Goal: Task Accomplishment & Management: Complete application form

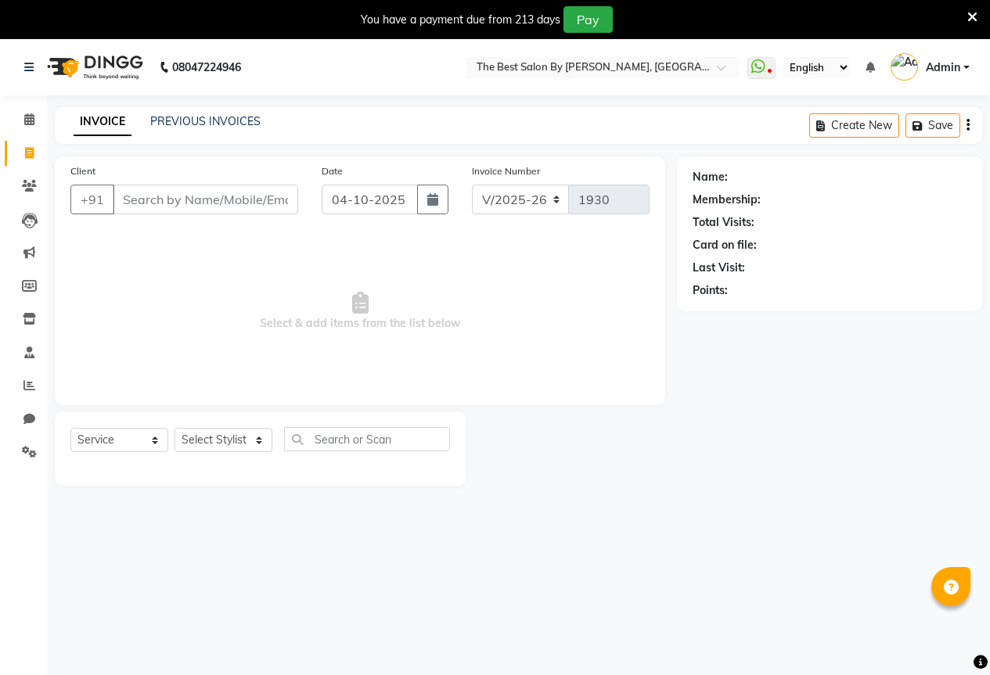
select select "7209"
select select "service"
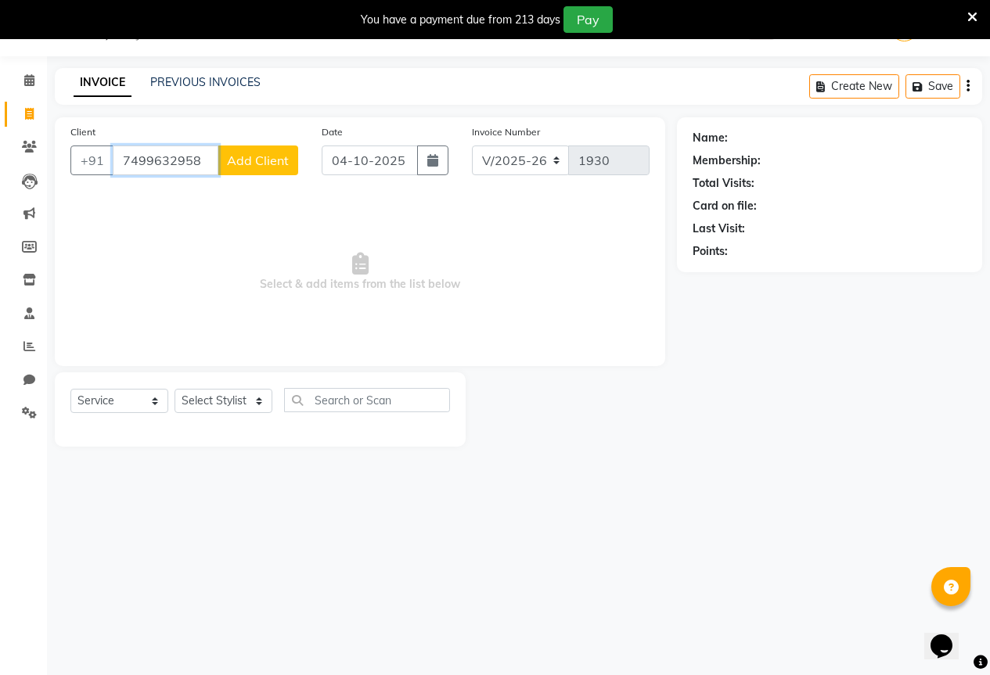
type input "7499632958"
click at [259, 165] on span "Add Client" at bounding box center [258, 161] width 62 height 16
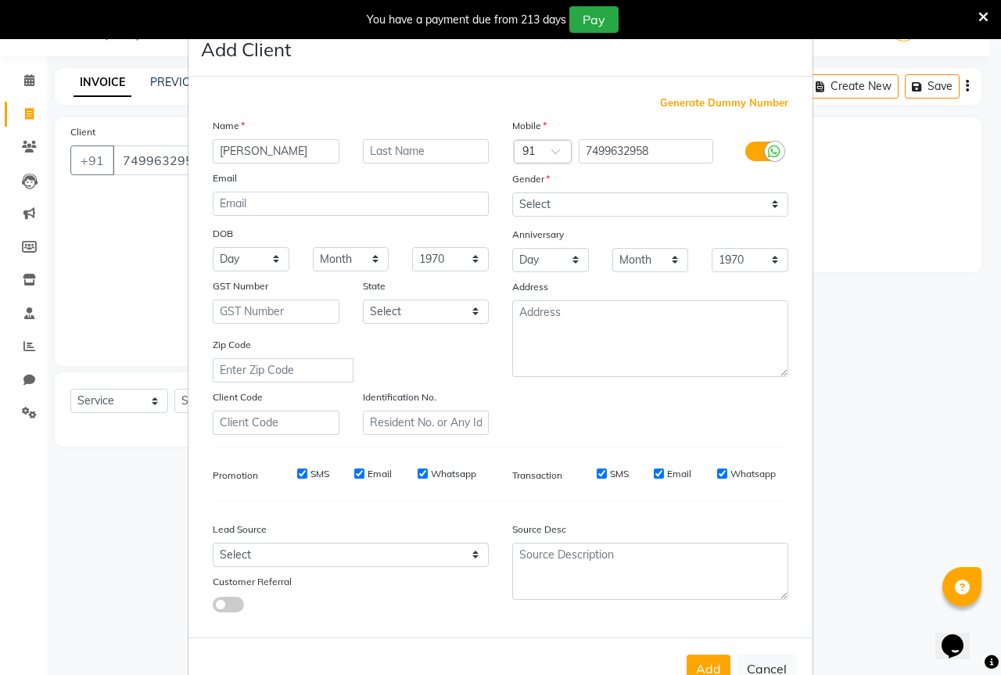
type input "[PERSON_NAME]"
click at [652, 205] on select "Select [DEMOGRAPHIC_DATA] [DEMOGRAPHIC_DATA] Other Prefer Not To Say" at bounding box center [650, 204] width 276 height 24
select select "[DEMOGRAPHIC_DATA]"
click at [512, 192] on select "Select [DEMOGRAPHIC_DATA] [DEMOGRAPHIC_DATA] Other Prefer Not To Say" at bounding box center [650, 204] width 276 height 24
click at [701, 661] on button "Add" at bounding box center [709, 669] width 44 height 28
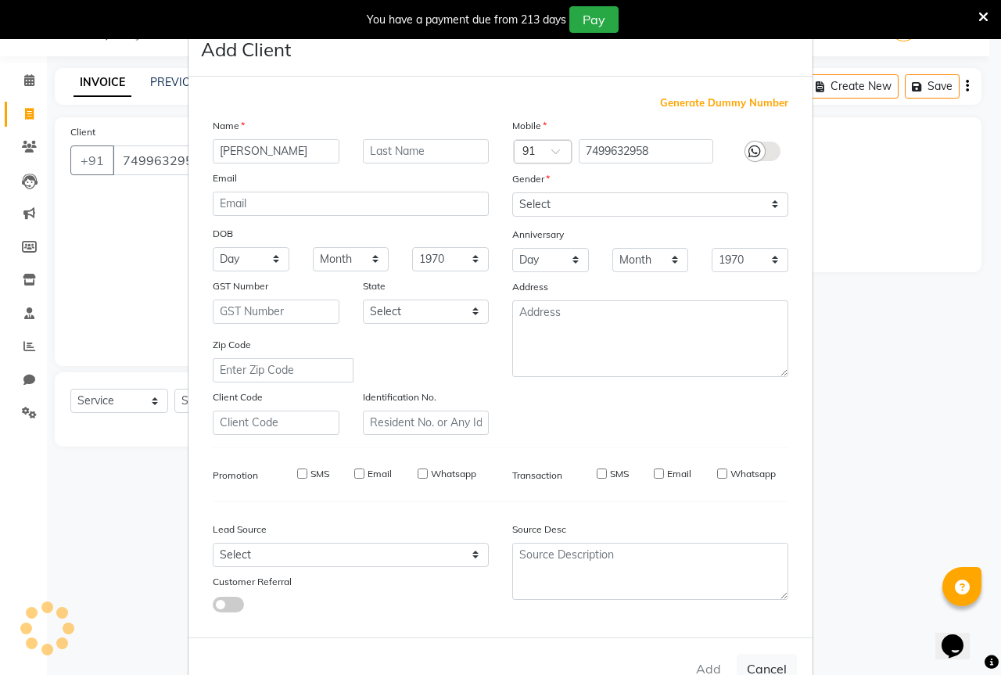
select select
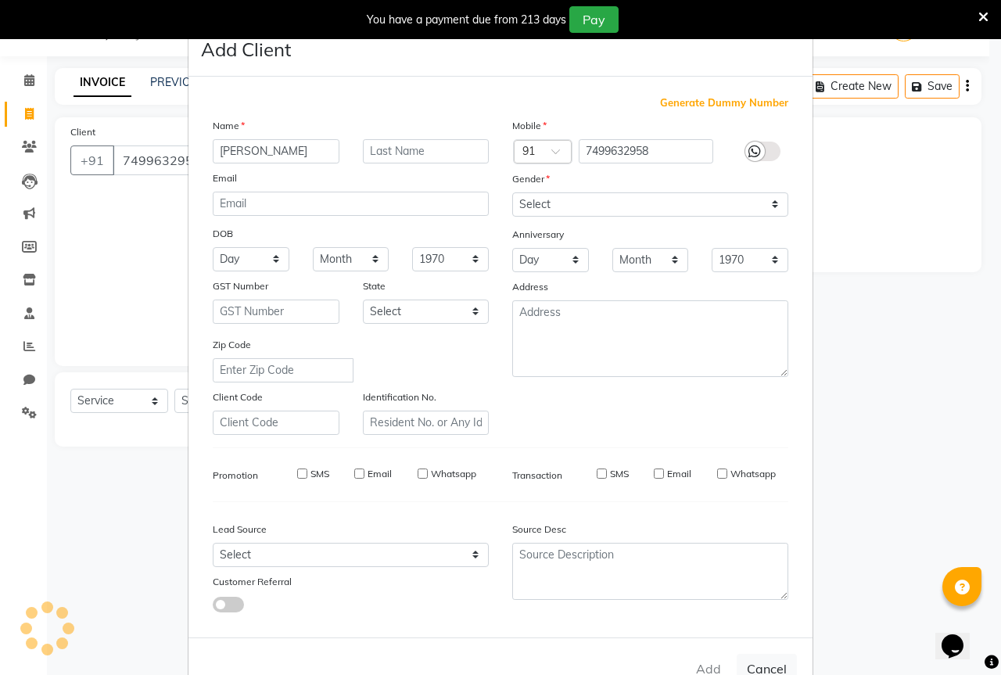
select select
checkbox input "false"
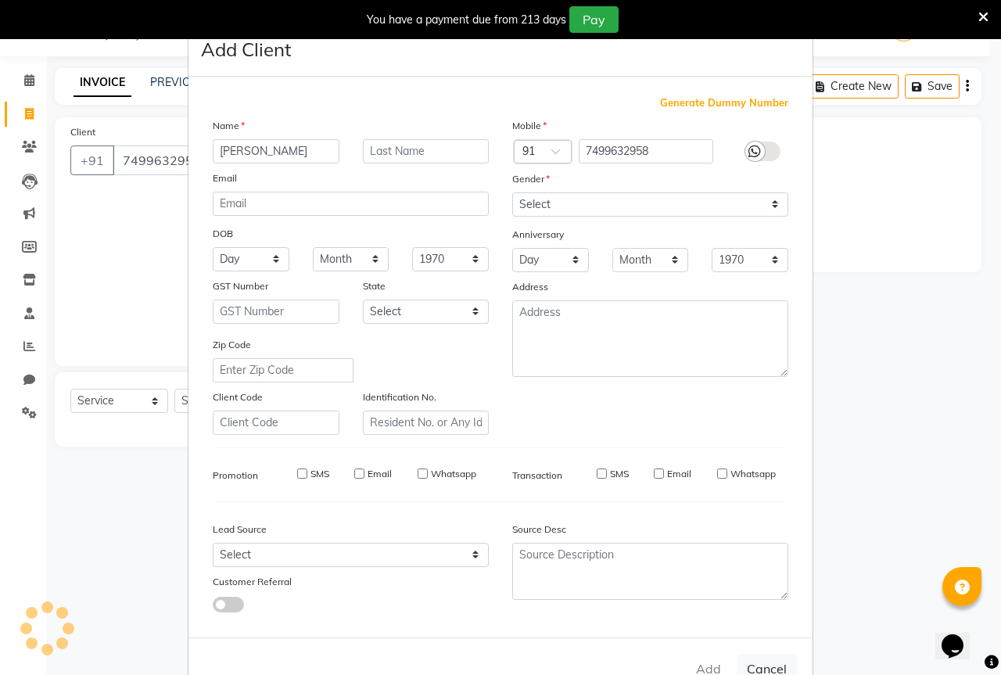
checkbox input "false"
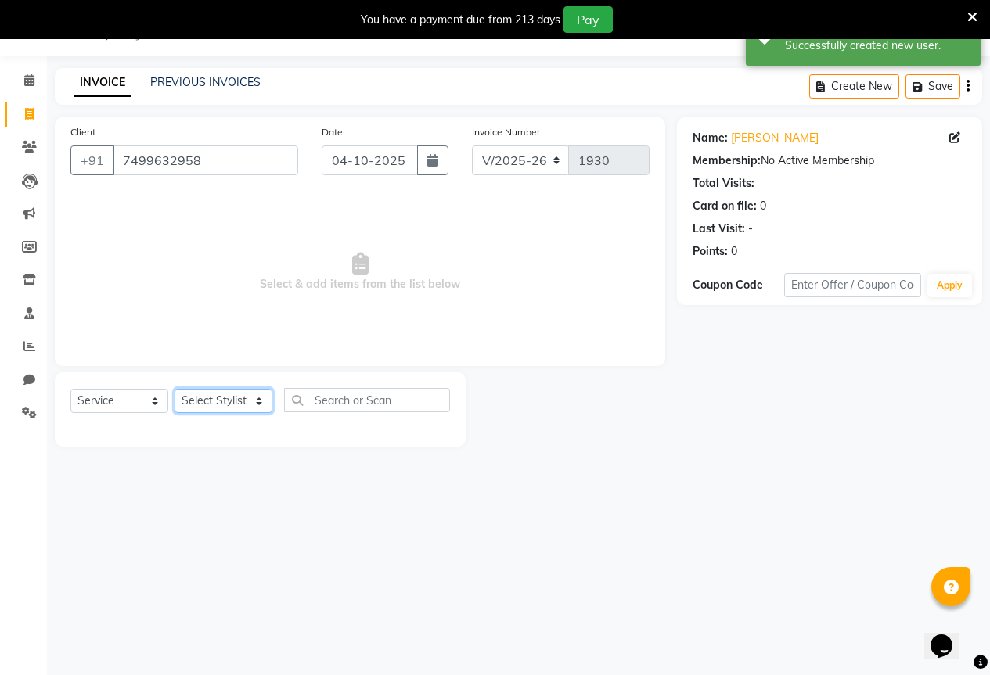
click at [178, 392] on select "Select Stylist AKASH KAJAL [PERSON_NAME] SIR [PERSON_NAME]" at bounding box center [223, 401] width 98 height 24
click at [174, 389] on select "Select Stylist AKASH KAJAL [PERSON_NAME] SIR [PERSON_NAME]" at bounding box center [223, 401] width 98 height 24
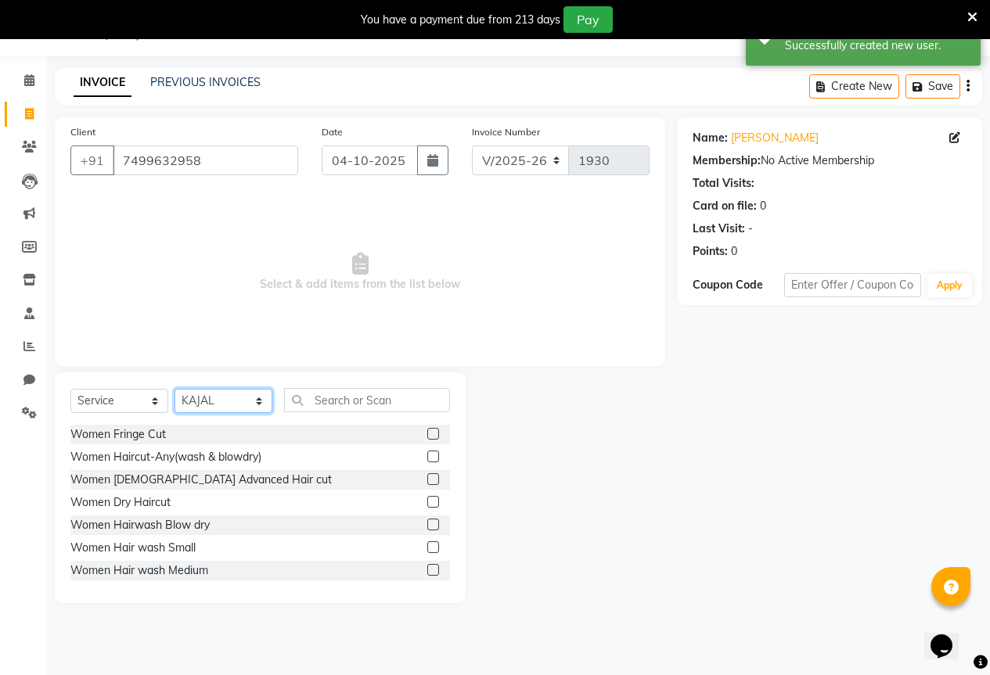
click at [235, 401] on select "Select Stylist AKASH KAJAL [PERSON_NAME] SIR [PERSON_NAME]" at bounding box center [223, 401] width 98 height 24
select select "61553"
click at [174, 389] on select "Select Stylist AKASH KAJAL [PERSON_NAME] SIR [PERSON_NAME]" at bounding box center [223, 401] width 98 height 24
click at [312, 407] on input "text" at bounding box center [367, 400] width 166 height 24
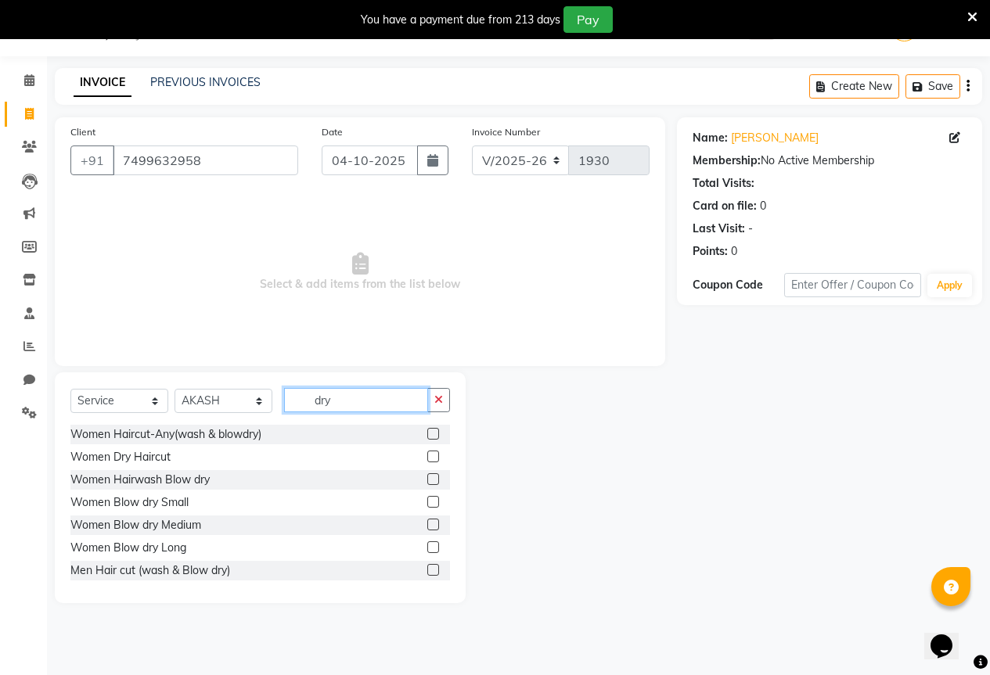
type input "dry"
click at [427, 505] on label at bounding box center [433, 502] width 12 height 12
click at [427, 505] on input "checkbox" at bounding box center [432, 503] width 10 height 10
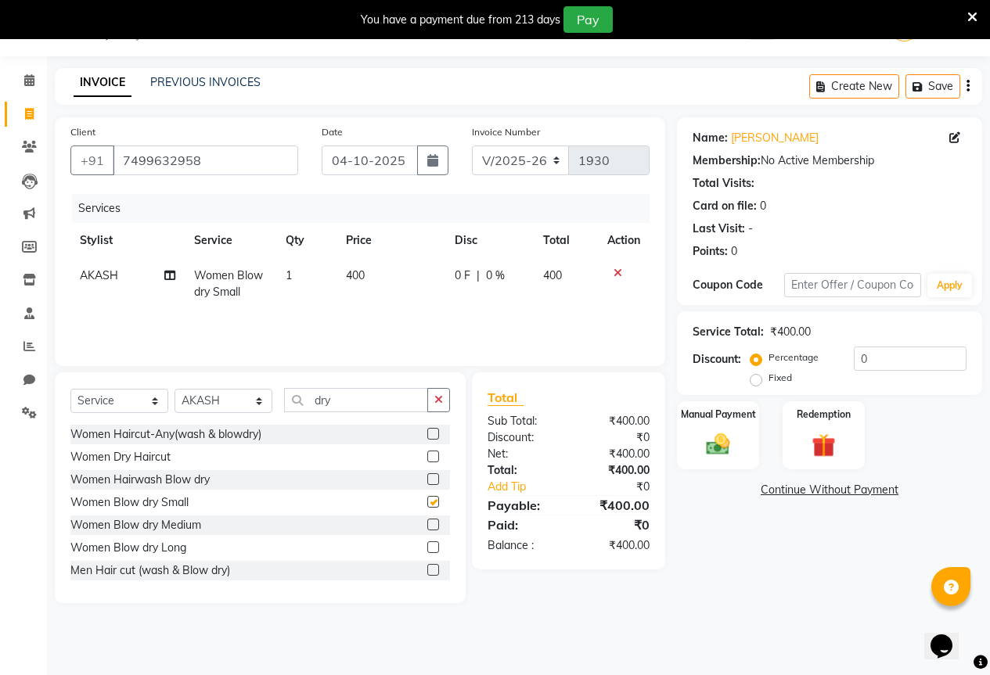
checkbox input "false"
click at [247, 414] on div "Select Service Product Membership Package Voucher Prepaid Gift Card Select Styl…" at bounding box center [259, 406] width 379 height 37
click at [243, 398] on select "Select Stylist AKASH KAJAL [PERSON_NAME] SIR [PERSON_NAME]" at bounding box center [223, 401] width 98 height 24
select select "70744"
click at [174, 389] on select "Select Stylist AKASH KAJAL [PERSON_NAME] SIR [PERSON_NAME]" at bounding box center [223, 401] width 98 height 24
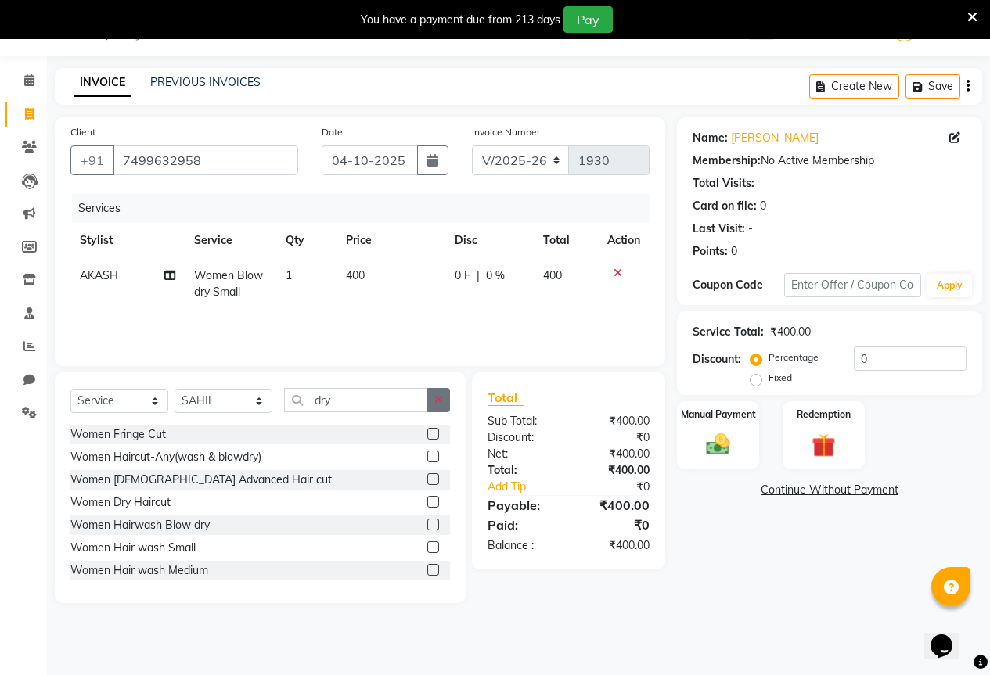
click at [436, 401] on icon "button" at bounding box center [438, 399] width 9 height 11
click at [398, 409] on input "text" at bounding box center [367, 400] width 166 height 24
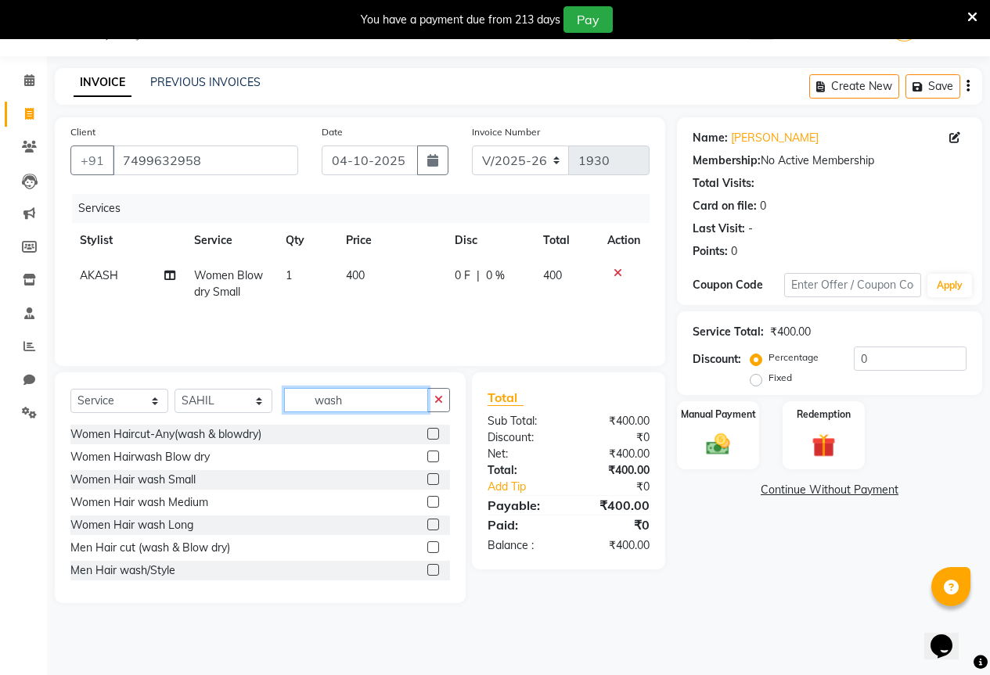
type input "wash"
click at [427, 505] on label at bounding box center [433, 502] width 12 height 12
click at [427, 505] on input "checkbox" at bounding box center [432, 503] width 10 height 10
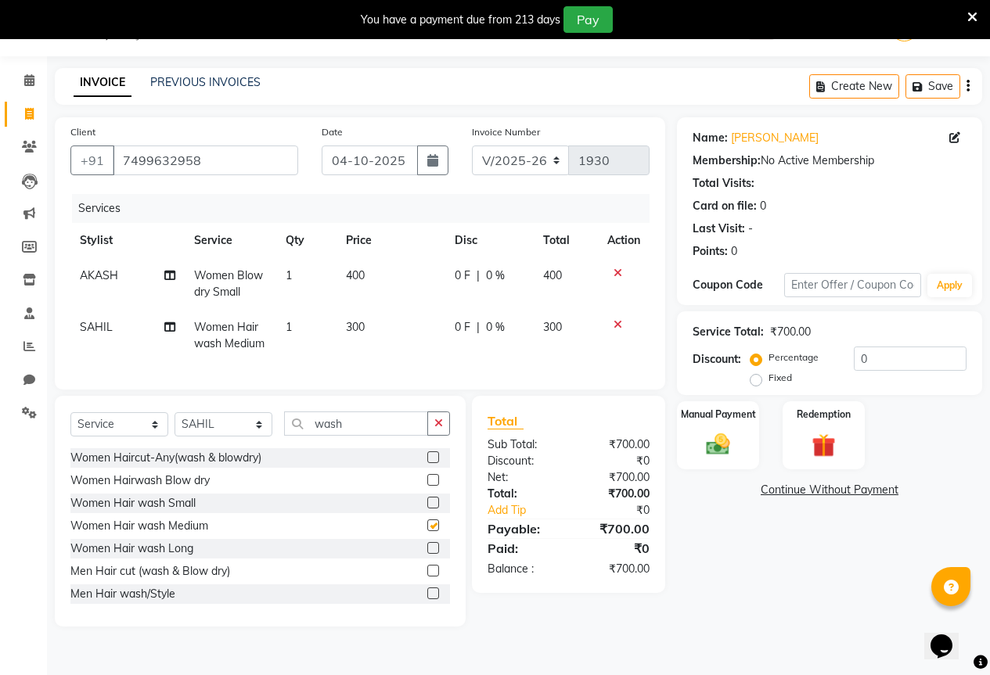
checkbox input "false"
click at [616, 275] on icon at bounding box center [617, 273] width 9 height 11
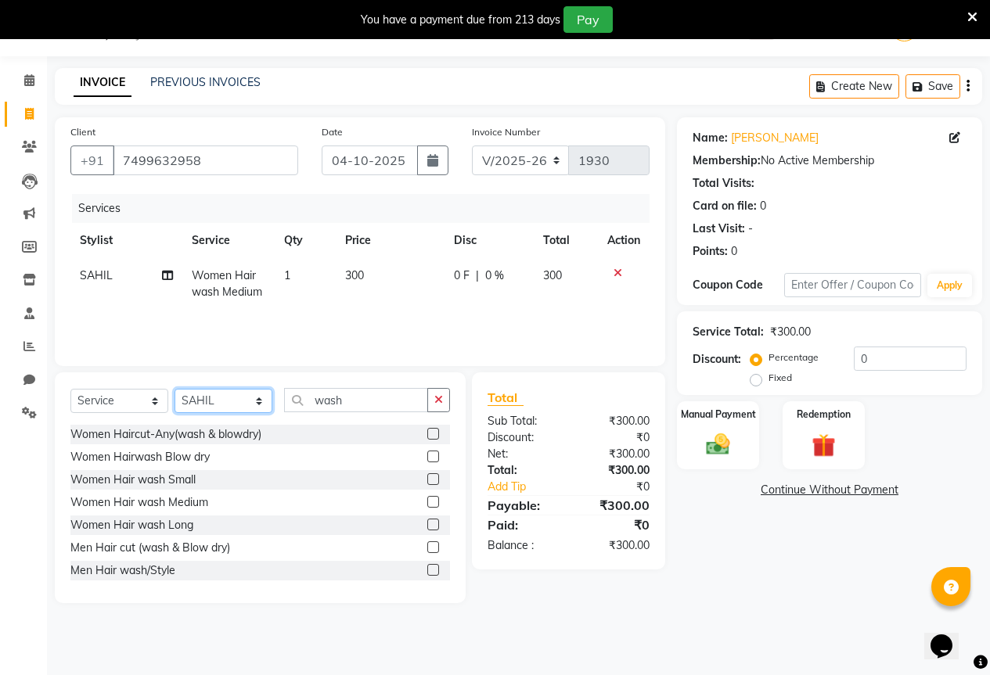
click at [247, 393] on select "Select Stylist AKASH KAJAL [PERSON_NAME] SIR [PERSON_NAME]" at bounding box center [223, 401] width 98 height 24
select select "61553"
click at [174, 389] on select "Select Stylist AKASH KAJAL [PERSON_NAME] SIR [PERSON_NAME]" at bounding box center [223, 401] width 98 height 24
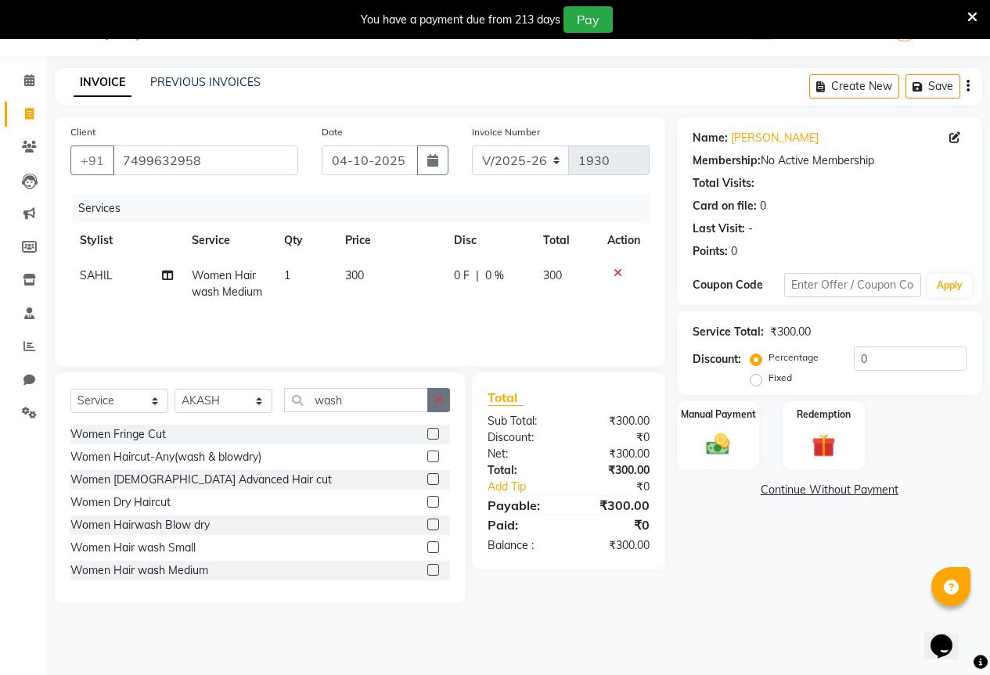
click at [430, 400] on button "button" at bounding box center [438, 400] width 23 height 24
click at [392, 401] on input "text" at bounding box center [367, 400] width 166 height 24
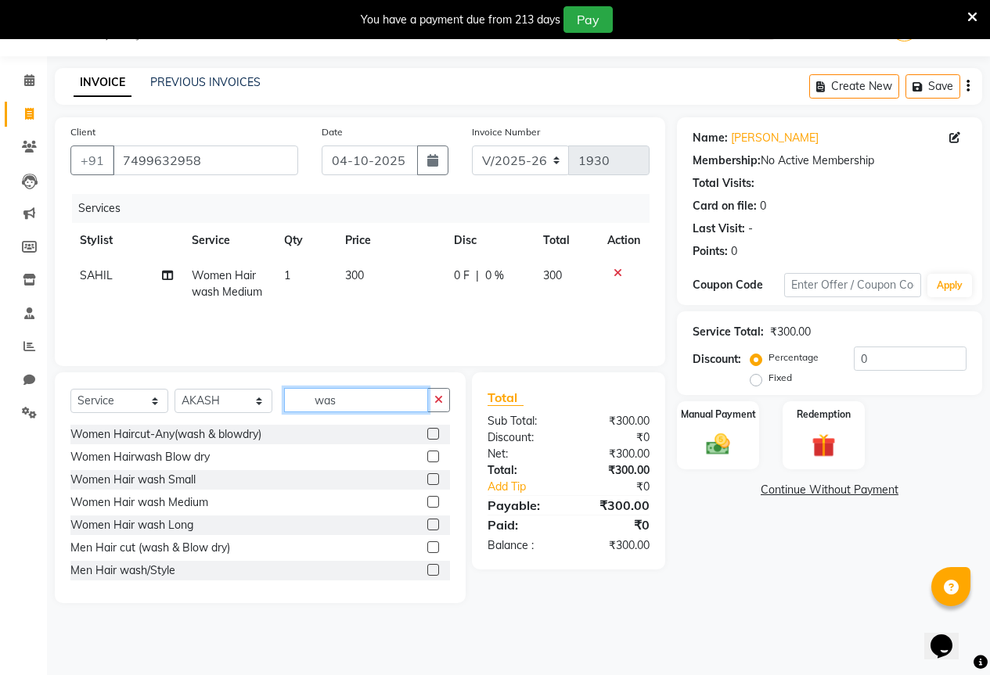
scroll to position [2, 0]
type input "was"
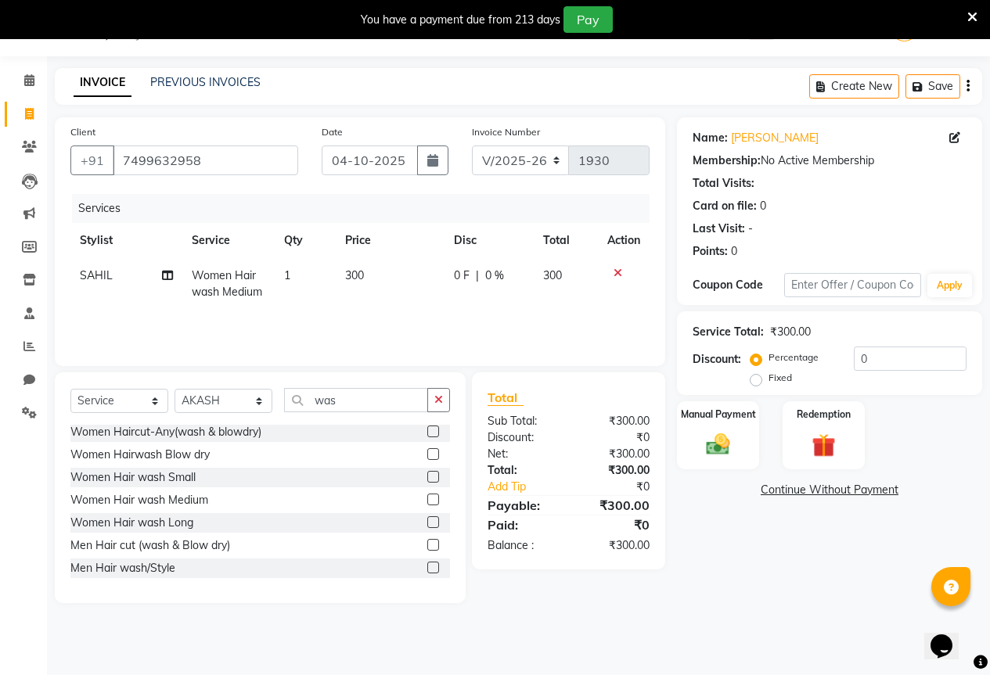
click at [427, 497] on label at bounding box center [433, 500] width 12 height 12
click at [427, 497] on input "checkbox" at bounding box center [432, 500] width 10 height 10
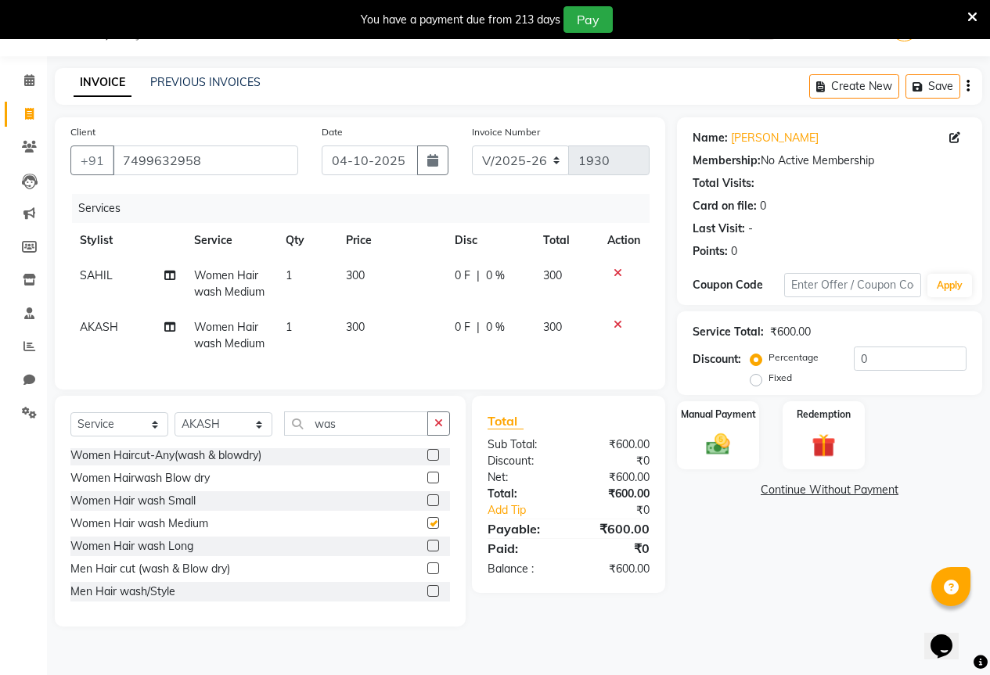
checkbox input "false"
click at [735, 426] on div "Manual Payment" at bounding box center [717, 435] width 85 height 71
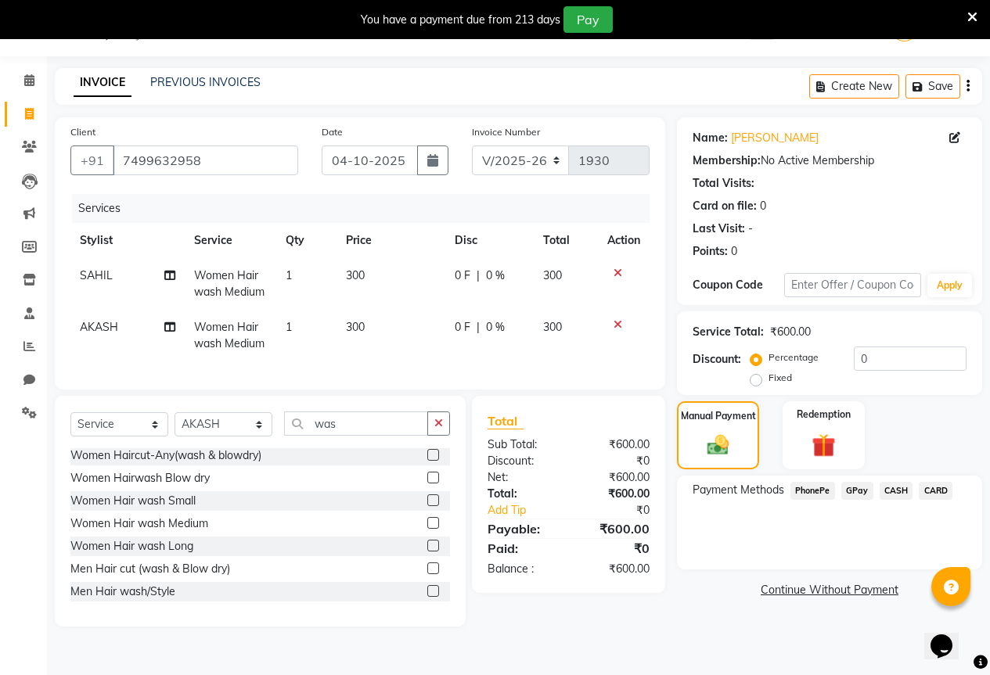
click at [861, 490] on span "GPay" at bounding box center [857, 491] width 32 height 18
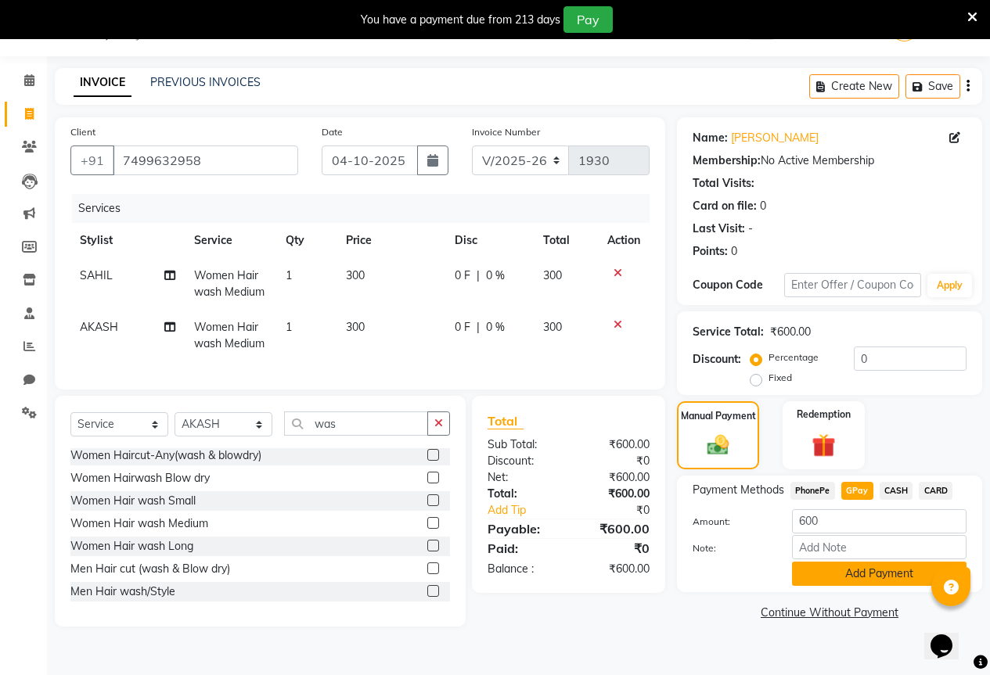
click at [847, 570] on button "Add Payment" at bounding box center [879, 574] width 174 height 24
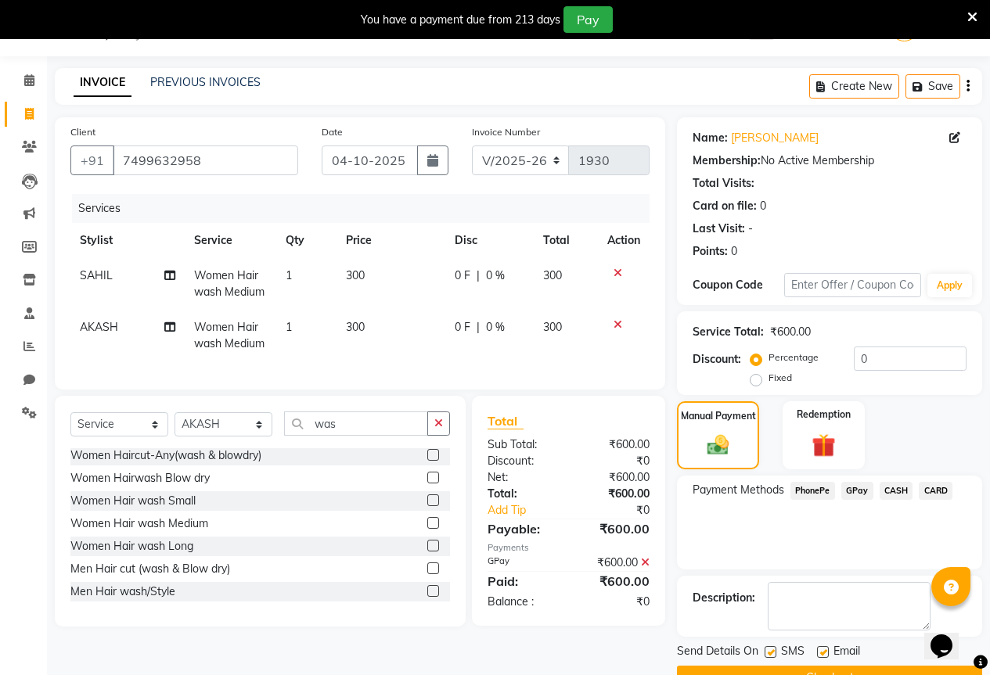
scroll to position [77, 0]
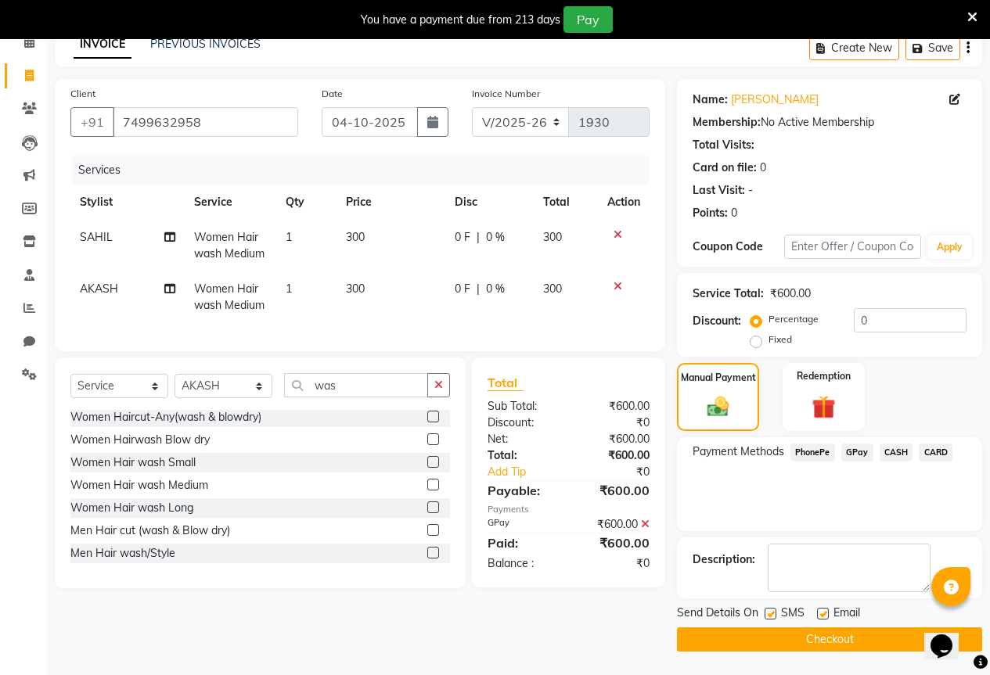
click at [845, 649] on button "Checkout" at bounding box center [829, 639] width 305 height 24
